Goal: Check status

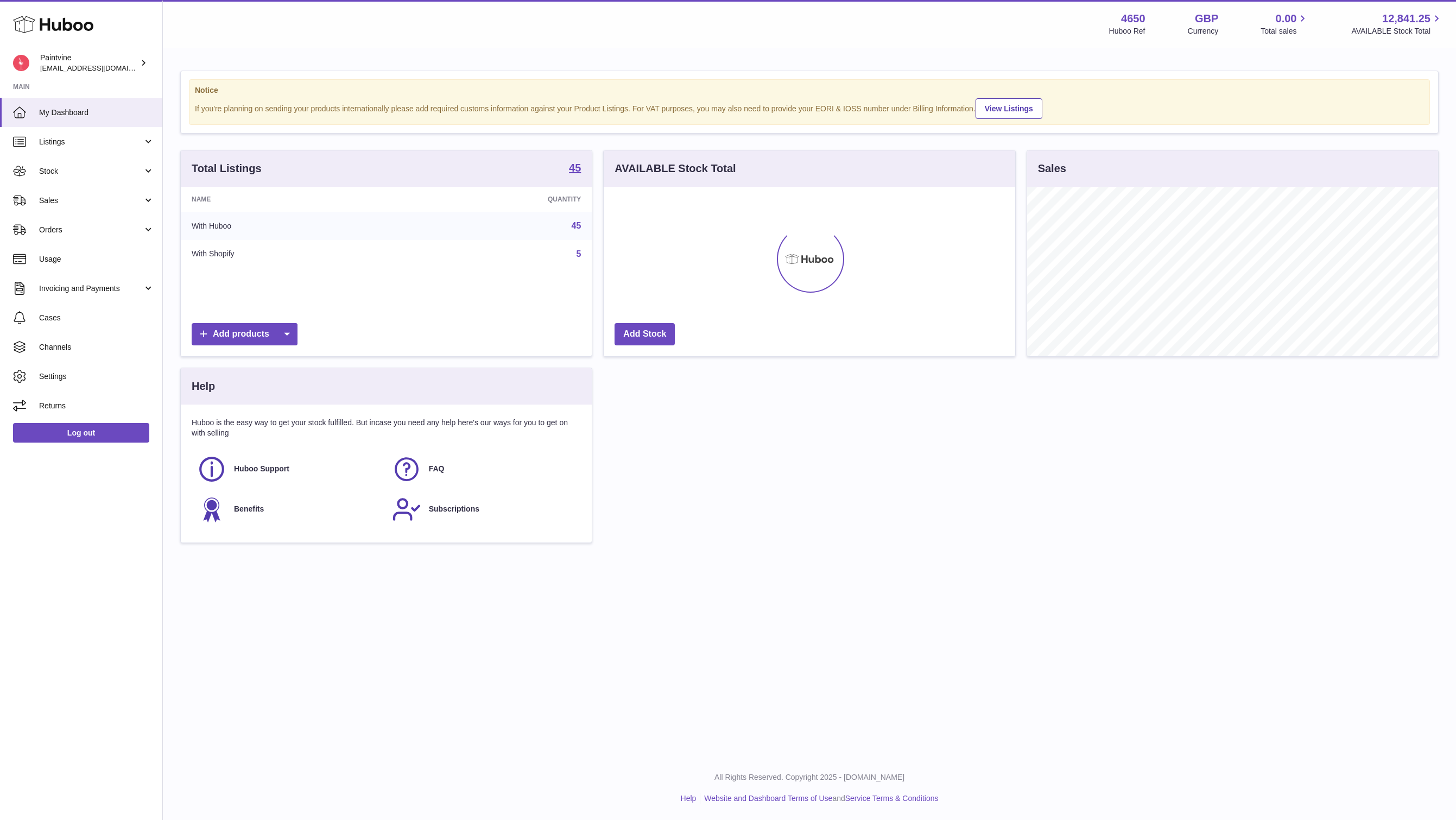
scroll to position [170, 412]
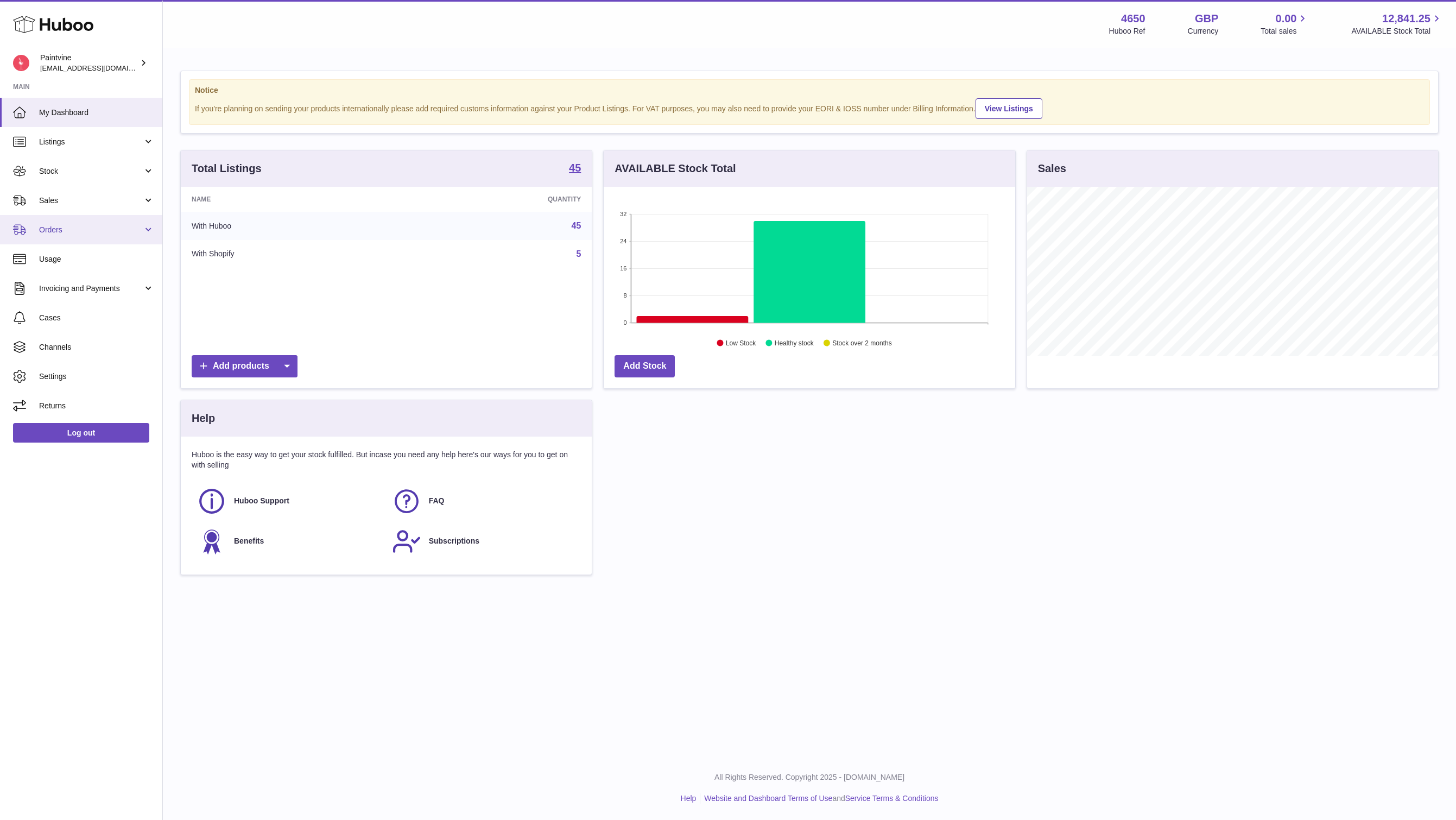
click at [62, 216] on link "Orders" at bounding box center [81, 229] width 162 height 29
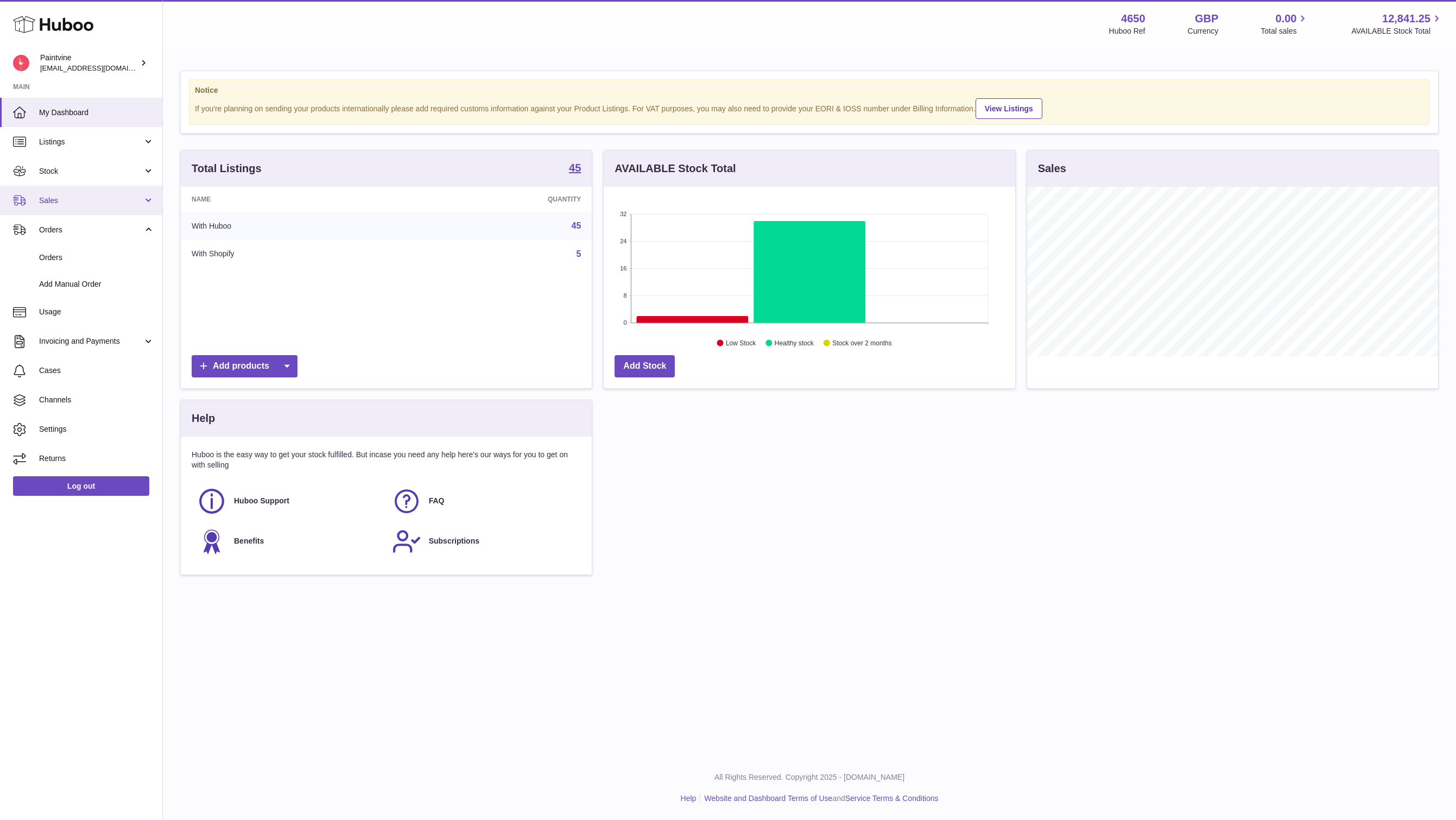
click at [41, 192] on link "Sales" at bounding box center [81, 199] width 162 height 29
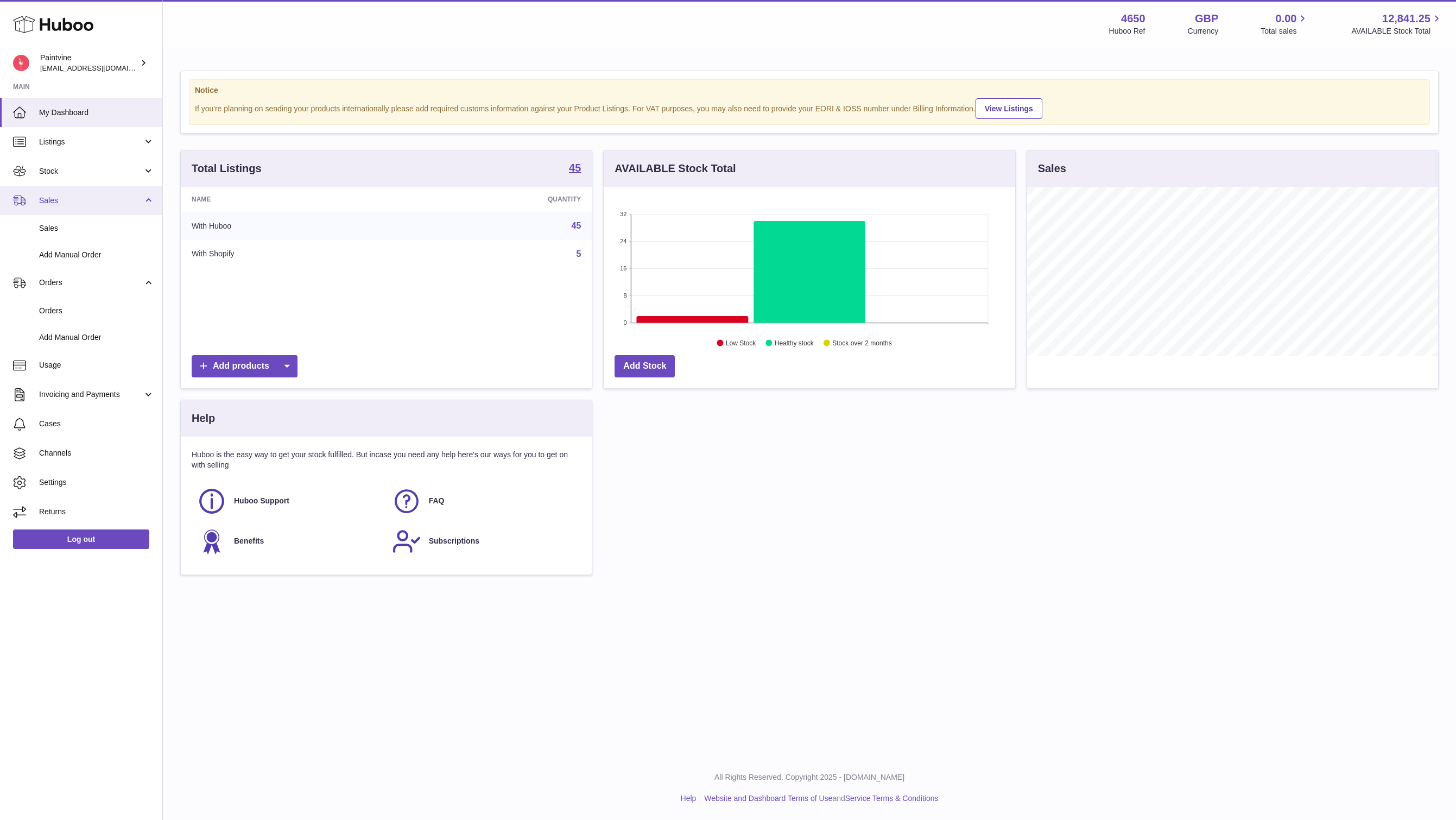
click at [54, 199] on span "Sales" at bounding box center [90, 200] width 103 height 10
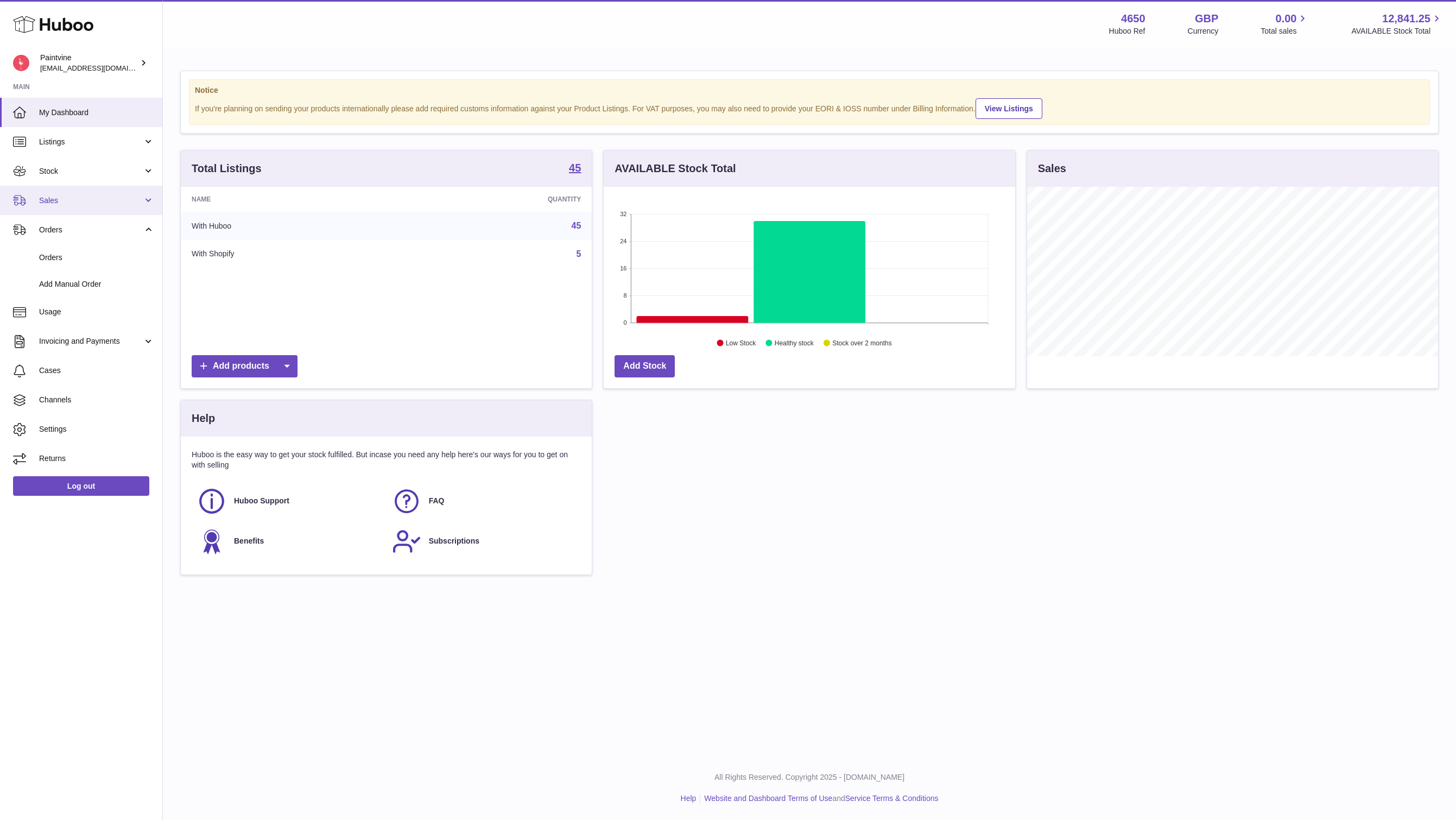
click at [54, 199] on span "Sales" at bounding box center [90, 200] width 103 height 10
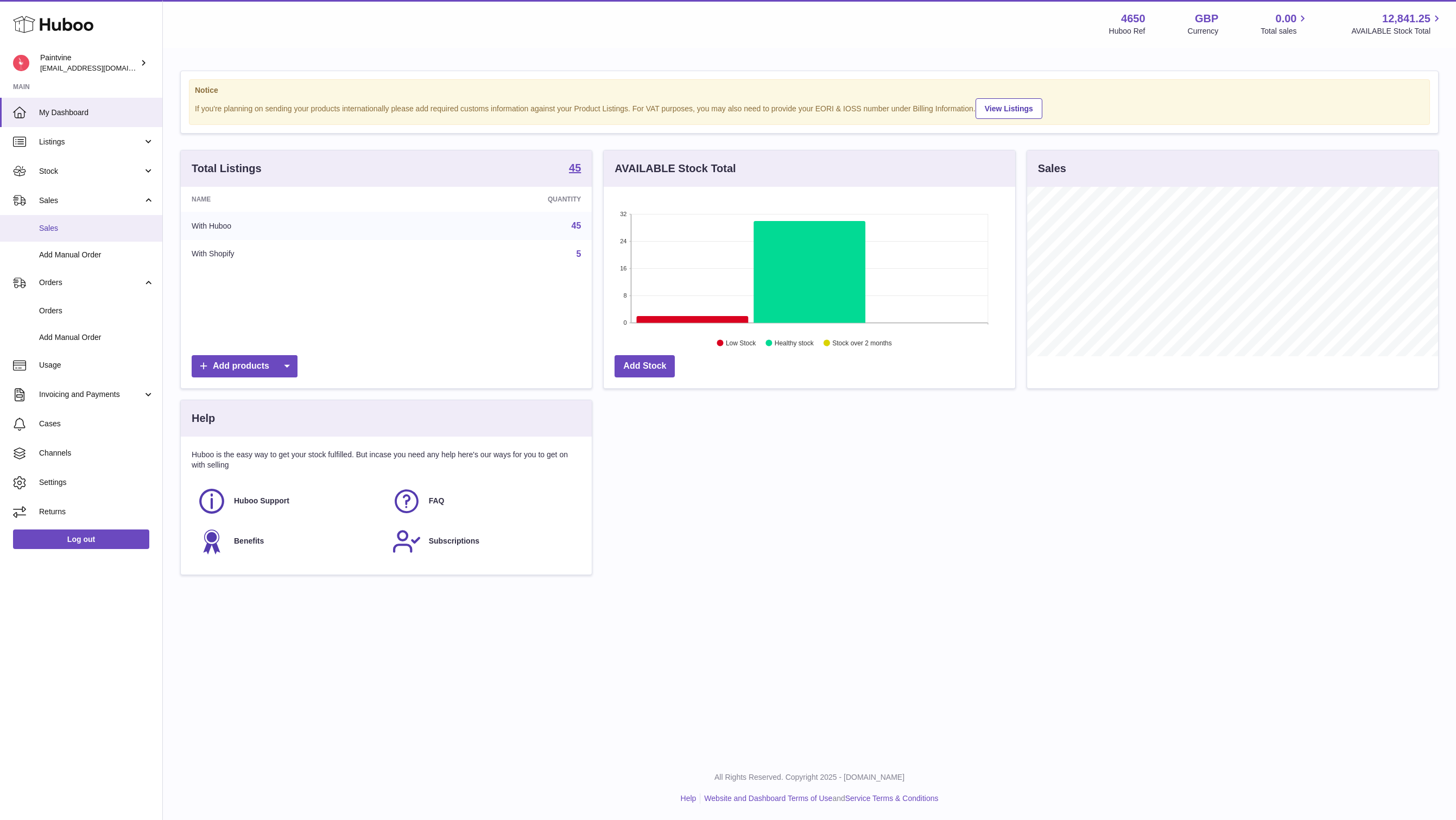
click at [55, 225] on span "Sales" at bounding box center [96, 227] width 115 height 10
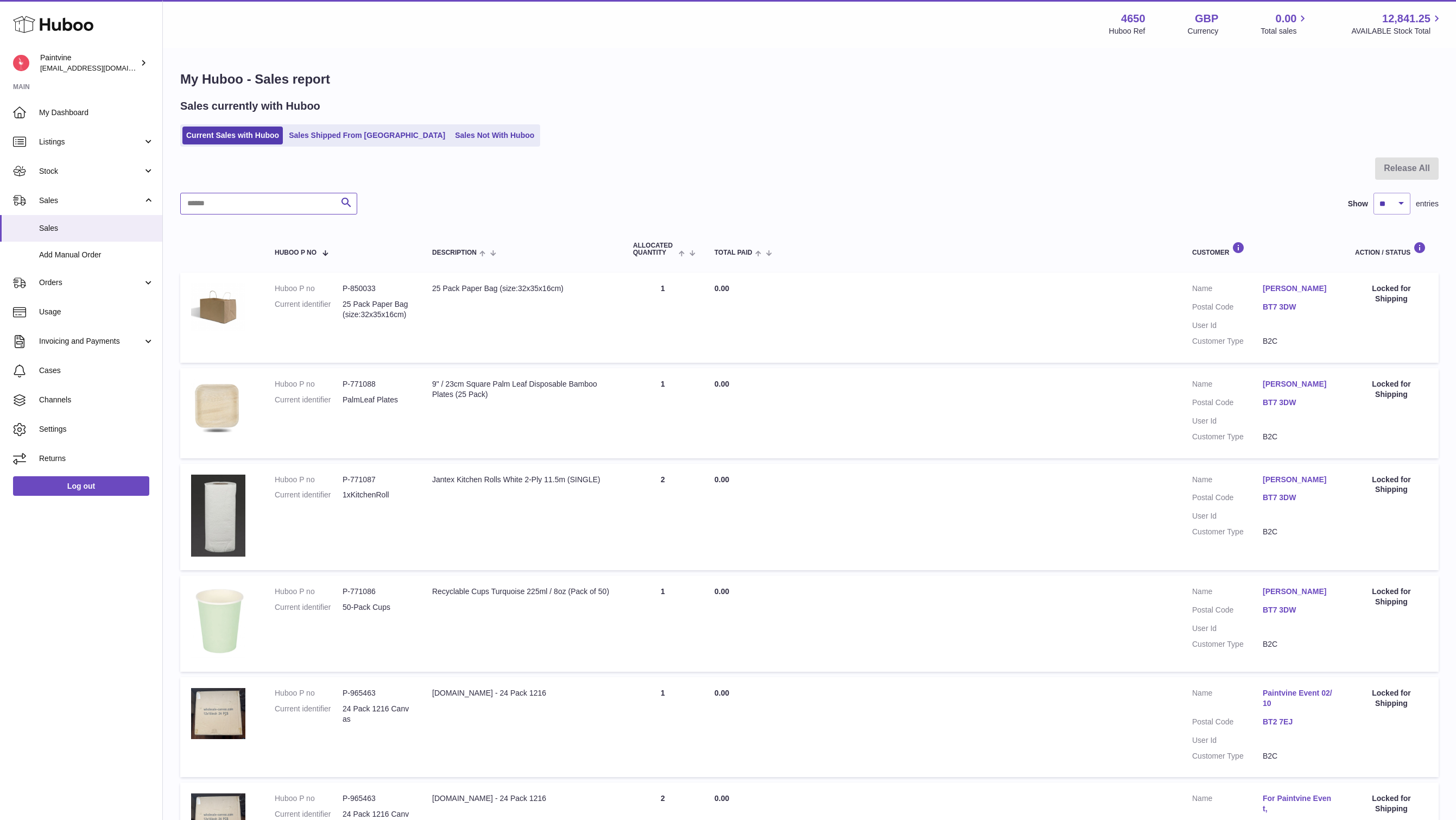
click at [208, 197] on input "text" at bounding box center [268, 203] width 177 height 21
click at [339, 130] on link "Sales Shipped From [GEOGRAPHIC_DATA]" at bounding box center [367, 135] width 164 height 18
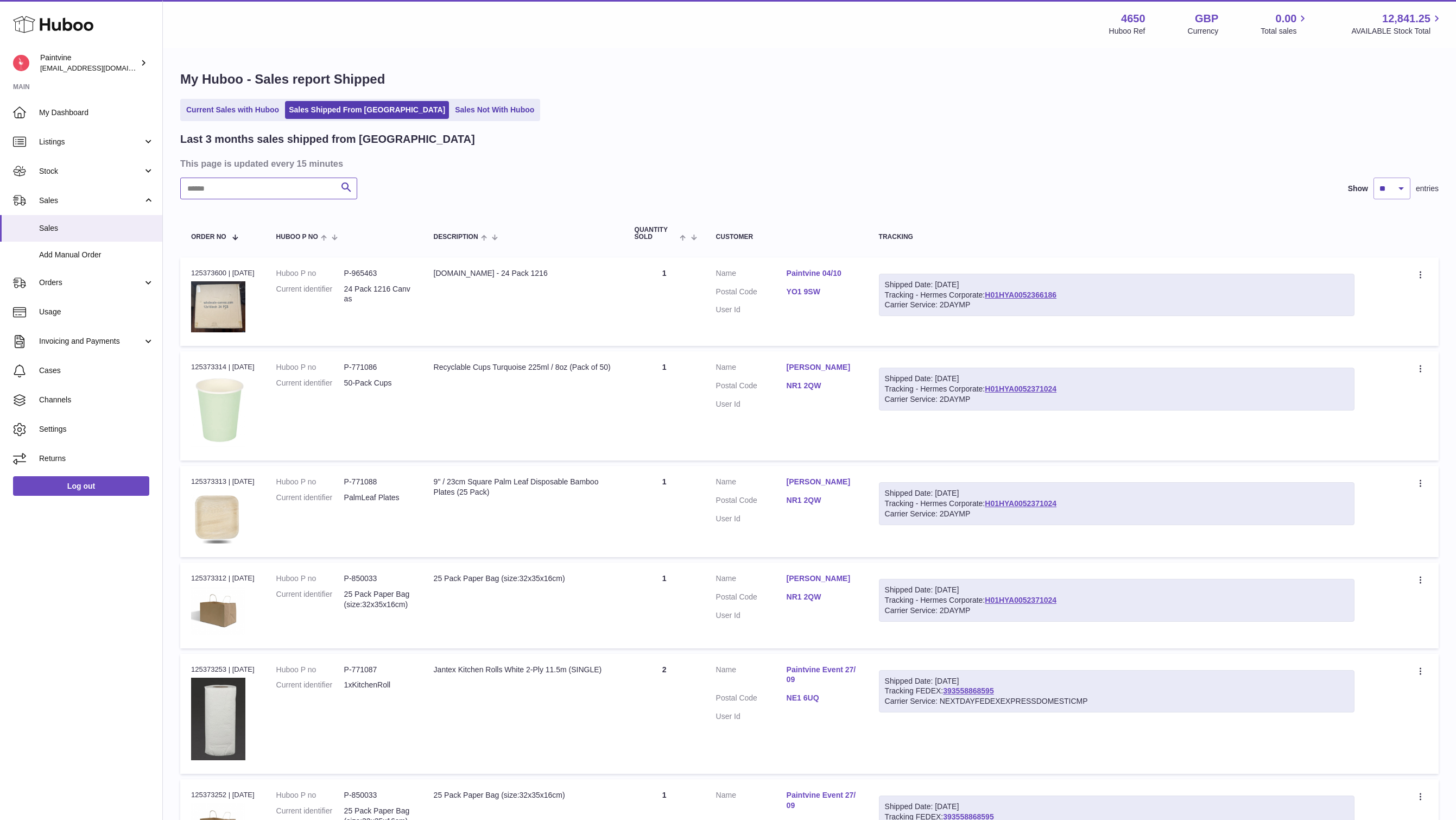
click at [238, 188] on input "text" at bounding box center [268, 187] width 177 height 21
paste input "********"
type input "********"
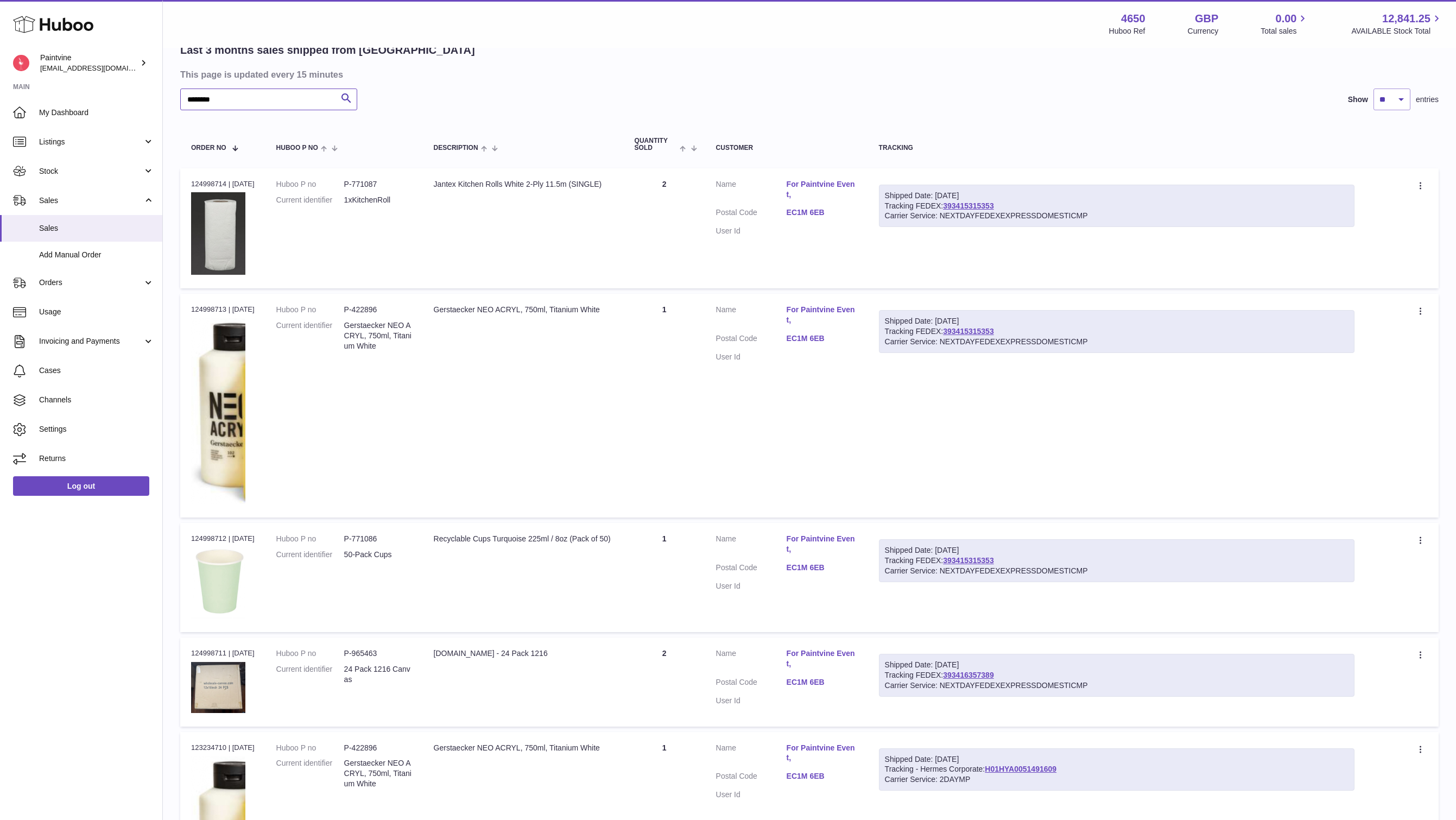
scroll to position [83, 0]
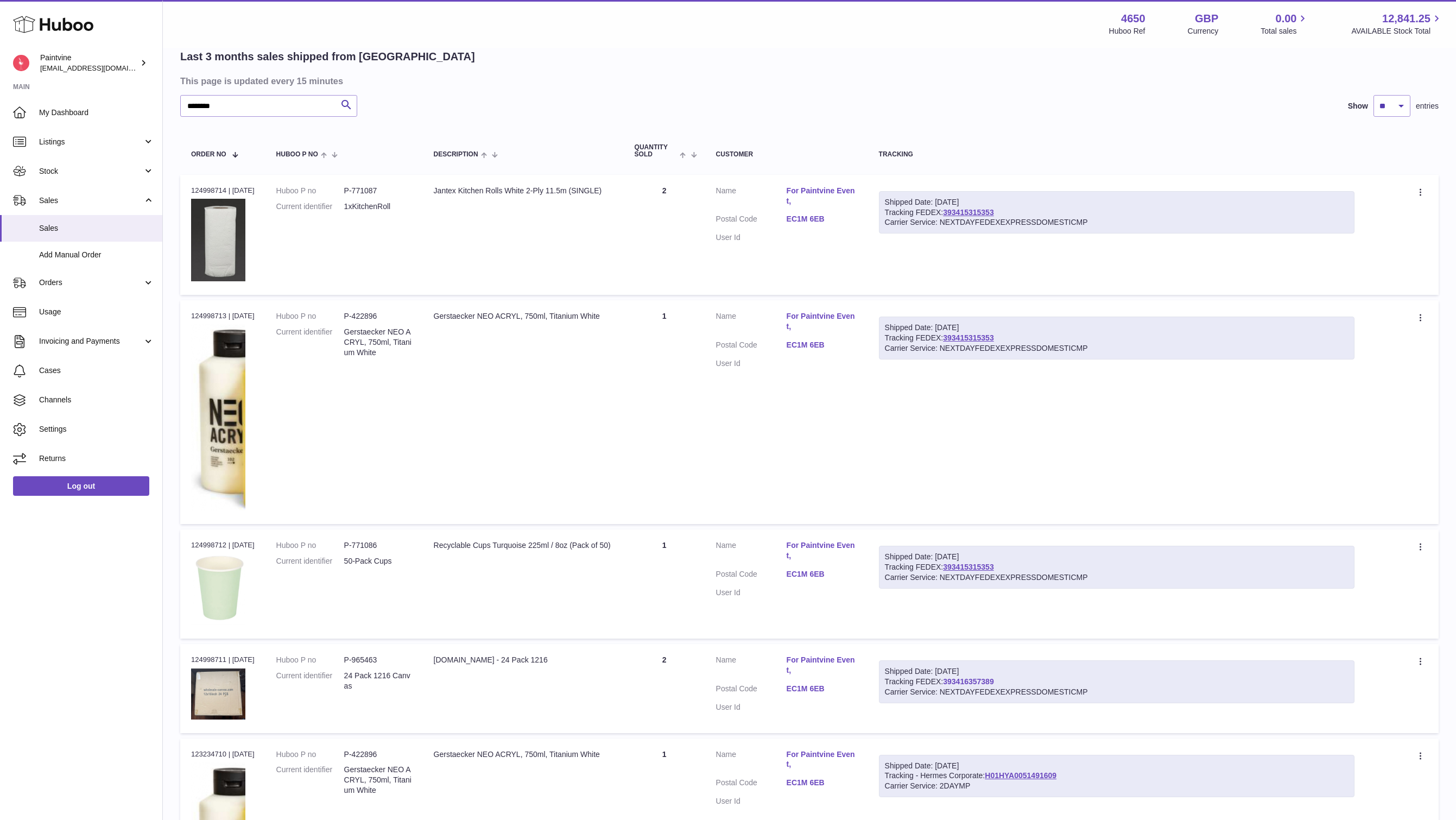
click at [989, 680] on link "393416357389" at bounding box center [968, 680] width 50 height 8
